Goal: Task Accomplishment & Management: Complete application form

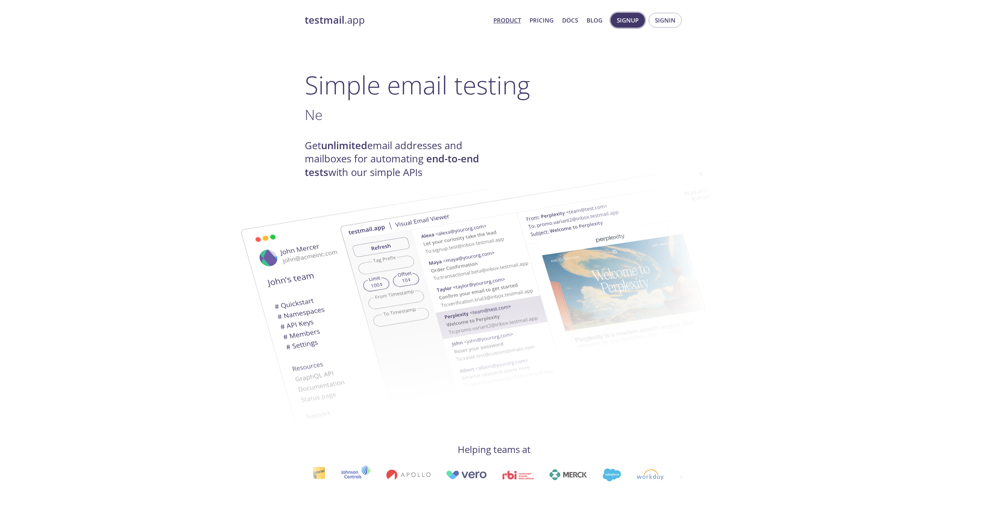
click at [620, 24] on span "Signup" at bounding box center [628, 20] width 22 height 10
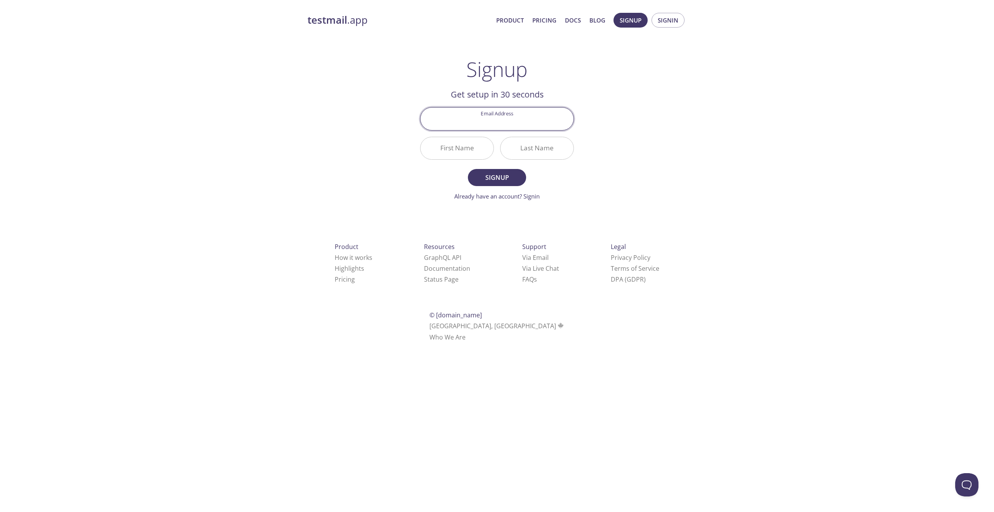
click at [517, 122] on input "Email Address" at bounding box center [497, 119] width 153 height 22
type input "[PERSON_NAME][EMAIL_ADDRESS][PERSON_NAME][DOMAIN_NAME]"
click at [480, 146] on input "First Name" at bounding box center [457, 148] width 73 height 22
type input "[PERSON_NAME]"
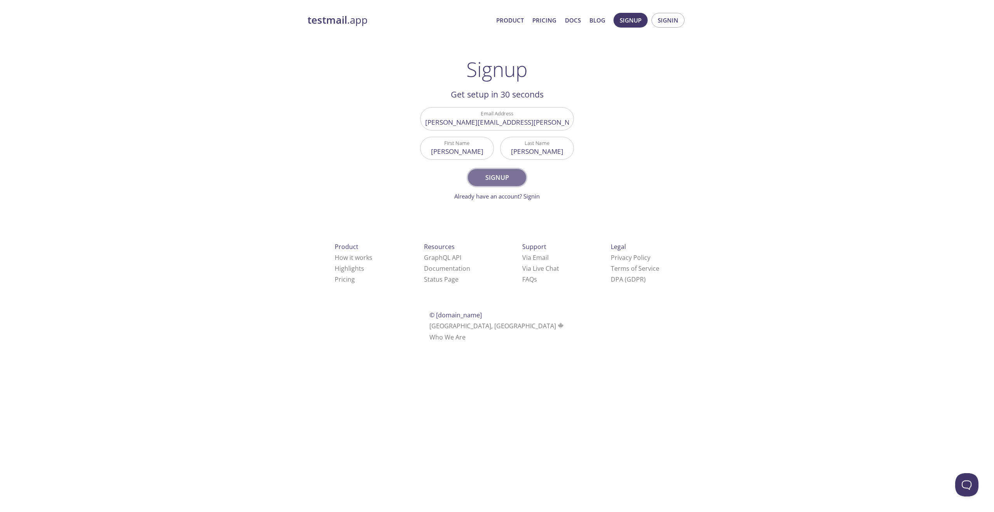
click at [501, 182] on span "Signup" at bounding box center [497, 177] width 41 height 11
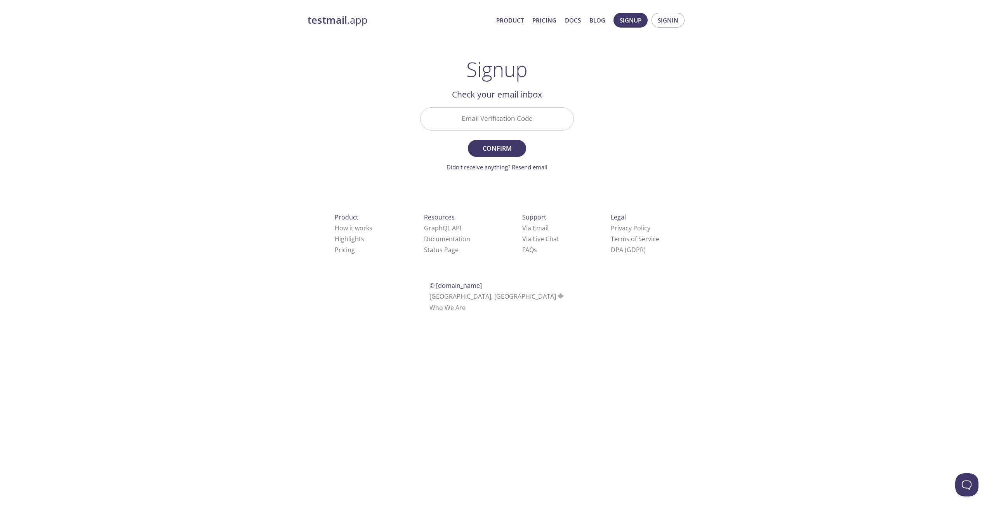
click at [494, 123] on input "Email Verification Code" at bounding box center [497, 119] width 153 height 22
paste input "ZN81AWC"
type input "ZN81AWC"
click at [497, 143] on span "Confirm" at bounding box center [497, 148] width 41 height 11
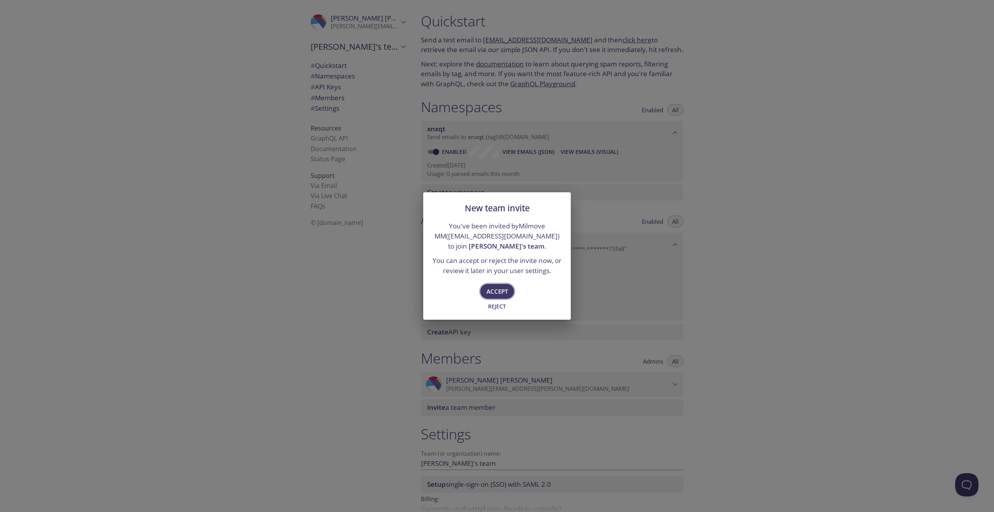
click at [497, 292] on span "Accept" at bounding box center [497, 291] width 21 height 10
type input "[PERSON_NAME]'s team"
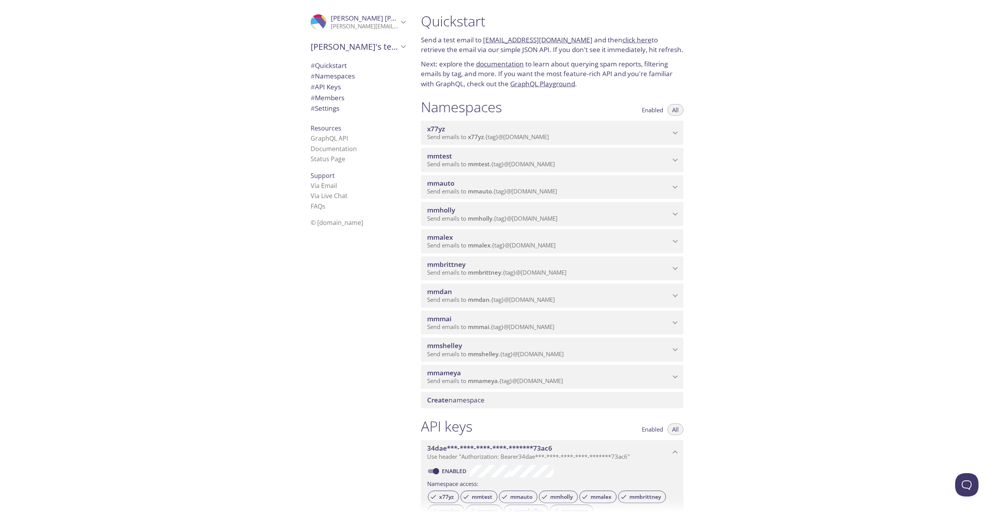
click at [247, 125] on div ".cls-1 { fill: #6d5ca8; } .cls-2 { fill: #3fc191; } .cls-3 { fill: #3b4752; } .…" at bounding box center [207, 256] width 415 height 512
